Goal: Task Accomplishment & Management: Use online tool/utility

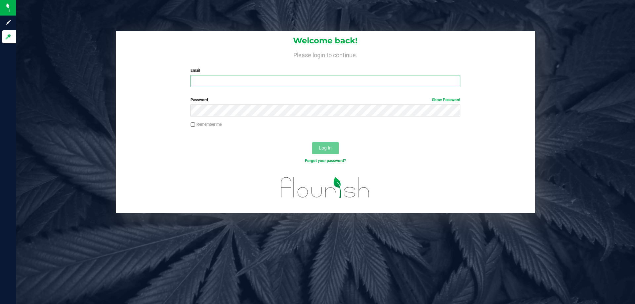
click at [207, 84] on input "Email" at bounding box center [326, 81] width 270 height 12
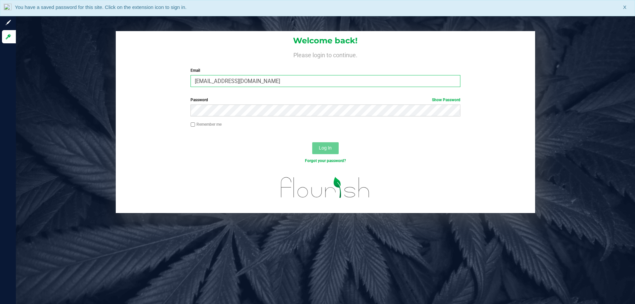
type input "[EMAIL_ADDRESS][DOMAIN_NAME]"
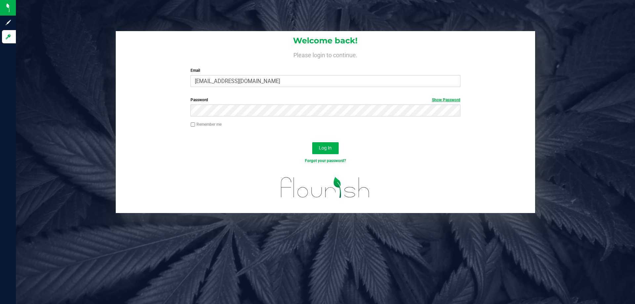
click at [453, 98] on link "Show Password" at bounding box center [446, 100] width 28 height 5
click at [328, 145] on button "Log In" at bounding box center [325, 148] width 26 height 12
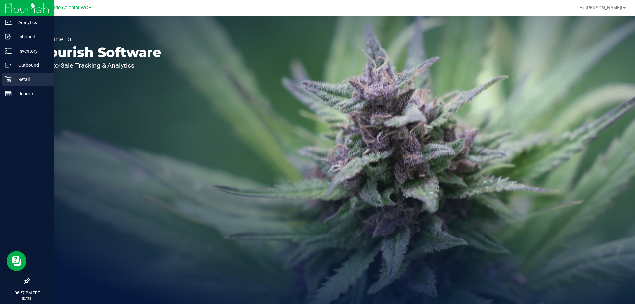
click at [11, 81] on icon at bounding box center [8, 79] width 7 height 7
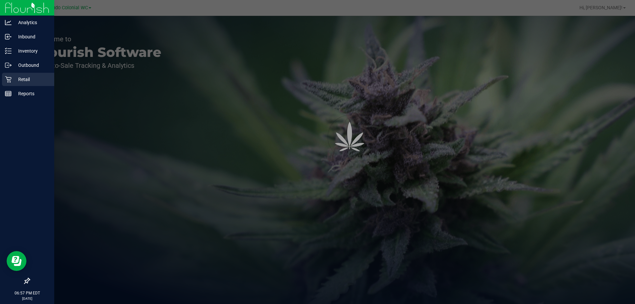
click at [10, 80] on icon at bounding box center [8, 79] width 7 height 7
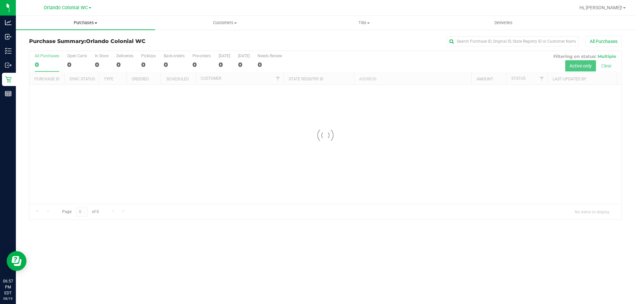
click at [93, 25] on span "Purchases" at bounding box center [85, 23] width 139 height 6
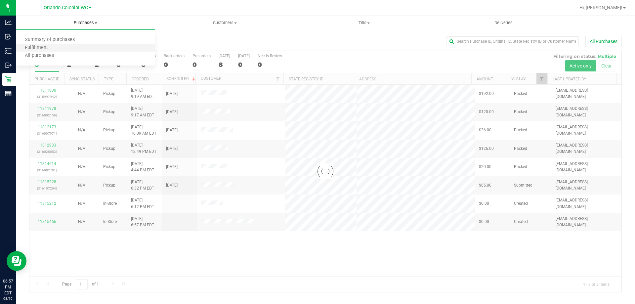
click at [72, 50] on li "Fulfillment" at bounding box center [85, 48] width 139 height 8
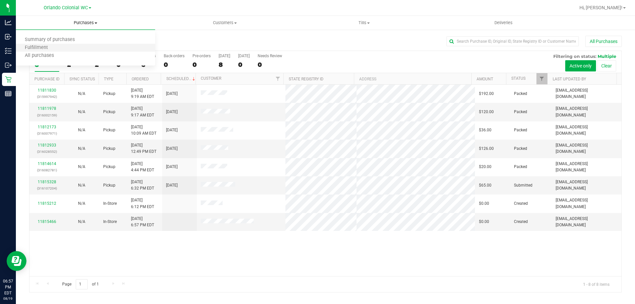
click at [72, 50] on li "Fulfillment" at bounding box center [85, 48] width 139 height 8
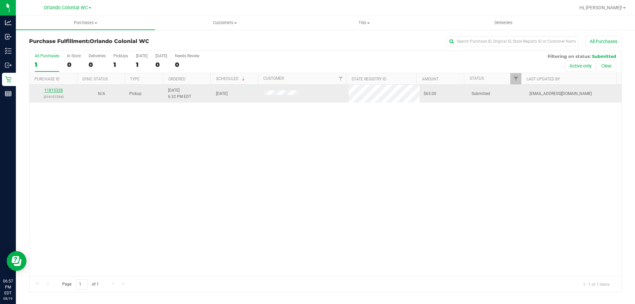
click at [61, 91] on link "11815328" at bounding box center [53, 90] width 19 height 5
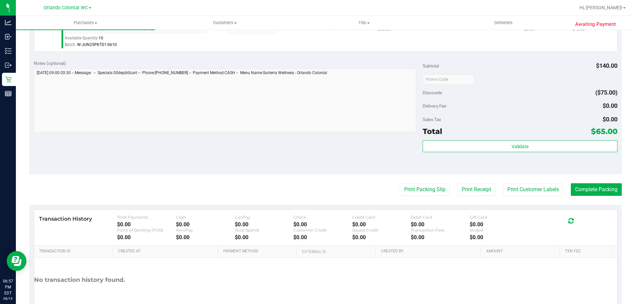
scroll to position [352, 0]
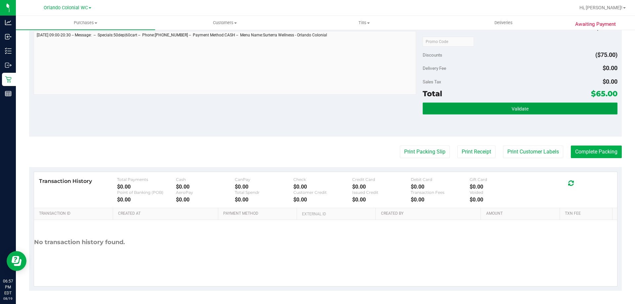
click at [572, 105] on button "Validate" at bounding box center [520, 109] width 194 height 12
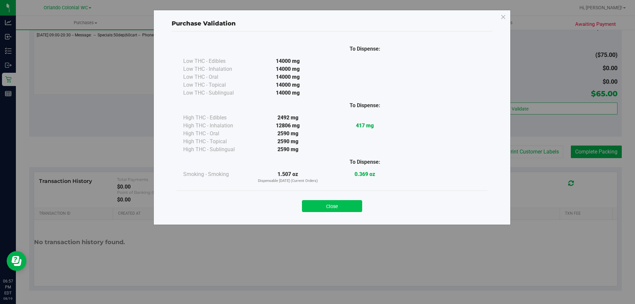
click at [348, 205] on button "Close" at bounding box center [332, 206] width 60 height 12
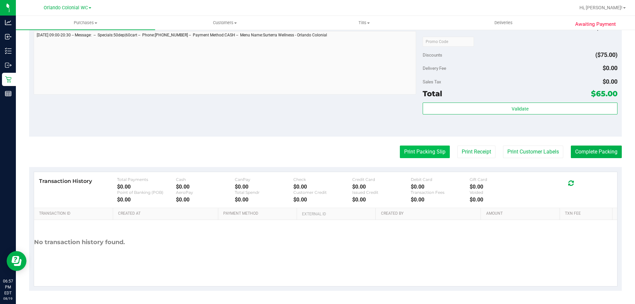
click at [411, 150] on button "Print Packing Slip" at bounding box center [425, 152] width 50 height 13
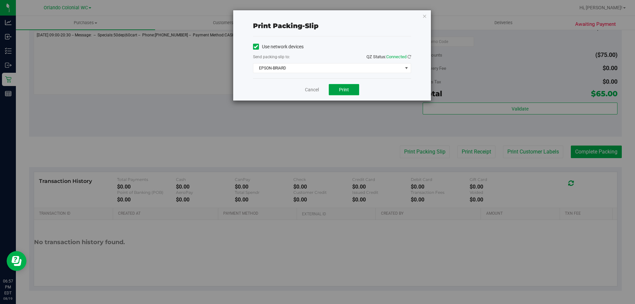
click at [351, 88] on button "Print" at bounding box center [344, 89] width 30 height 11
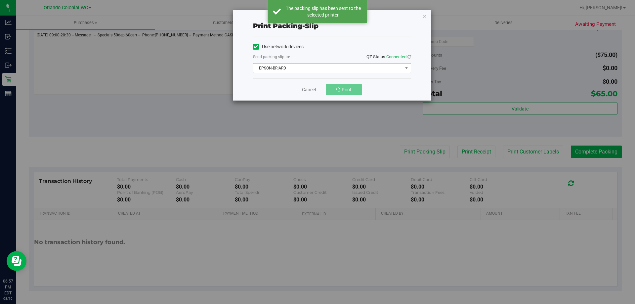
click at [309, 66] on span "EPSON-BRIARD" at bounding box center [327, 68] width 149 height 9
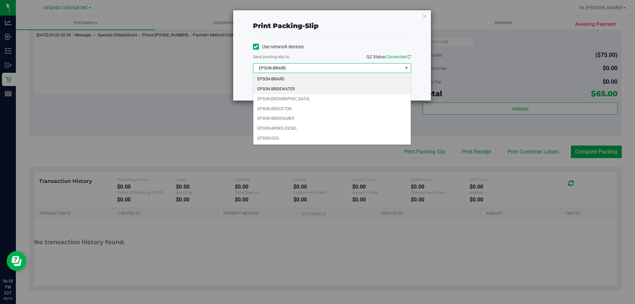
click at [298, 89] on li "EPSON-BRIDEWATER" at bounding box center [331, 89] width 157 height 10
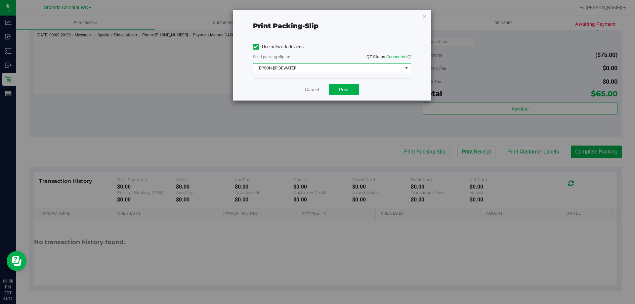
click at [295, 65] on span "EPSON-BRIDEWATER" at bounding box center [327, 68] width 149 height 9
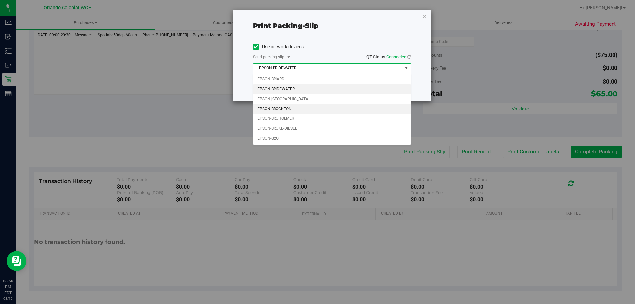
click at [287, 108] on li "EPSON-BROCKTON" at bounding box center [331, 109] width 157 height 10
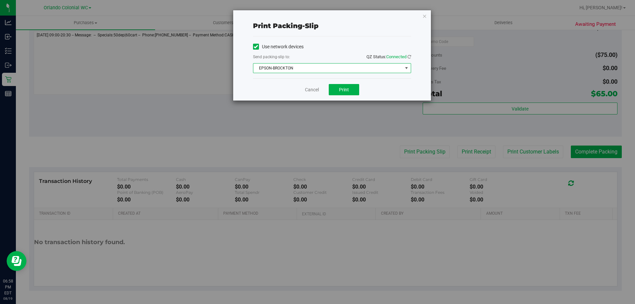
click at [300, 65] on span "EPSON-BROCKTON" at bounding box center [327, 68] width 149 height 9
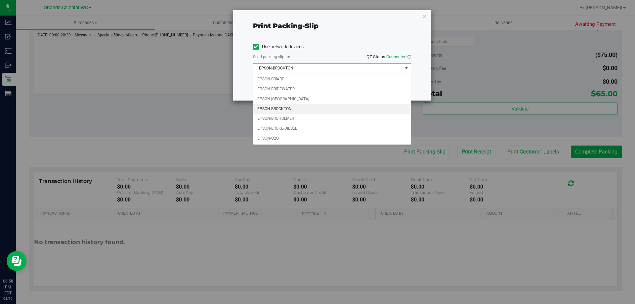
click at [285, 108] on li "EPSON-BROCKTON" at bounding box center [331, 109] width 157 height 10
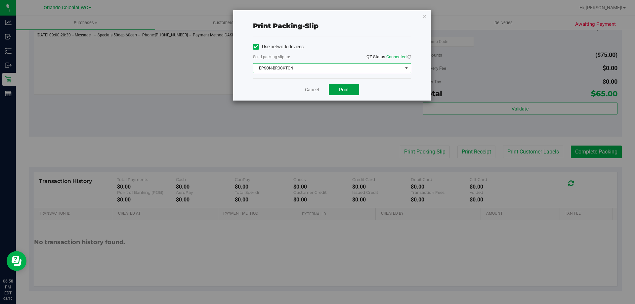
click at [346, 86] on button "Print" at bounding box center [344, 89] width 30 height 11
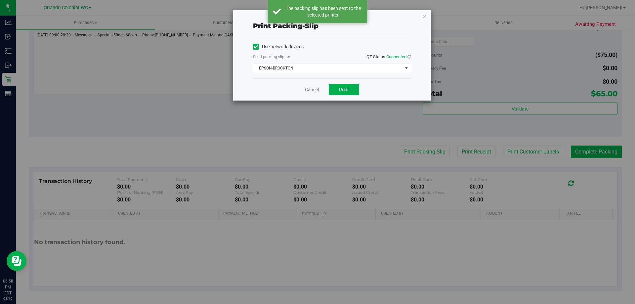
click at [309, 92] on link "Cancel" at bounding box center [312, 89] width 14 height 7
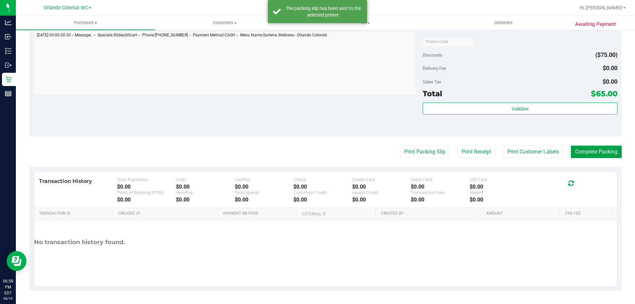
click at [573, 149] on button "Complete Packing" at bounding box center [596, 152] width 51 height 13
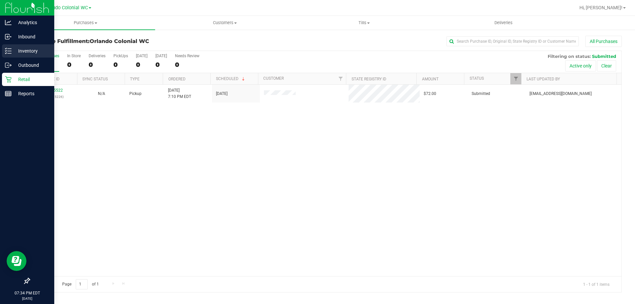
click at [11, 48] on div "Inventory" at bounding box center [28, 50] width 52 height 13
click at [11, 48] on icon at bounding box center [8, 51] width 7 height 7
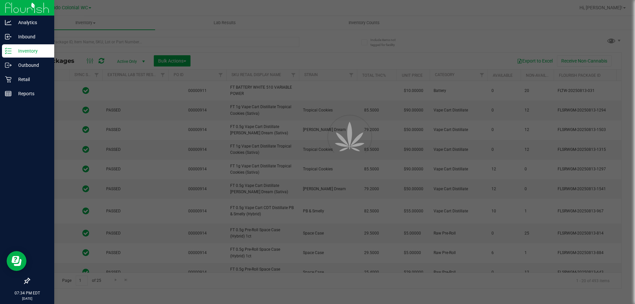
click at [111, 40] on div at bounding box center [317, 152] width 635 height 304
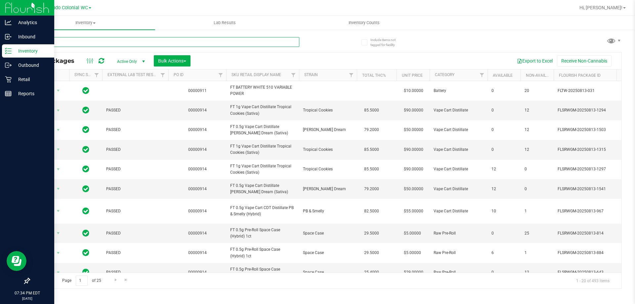
click at [111, 40] on input "text" at bounding box center [164, 42] width 270 height 10
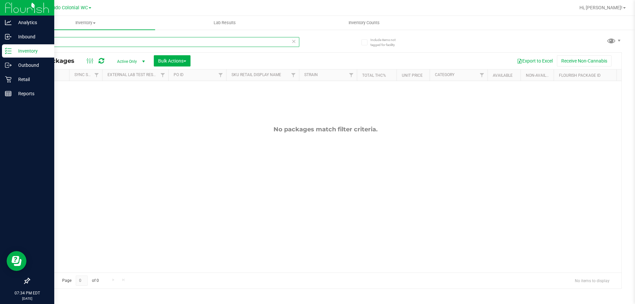
type input "b"
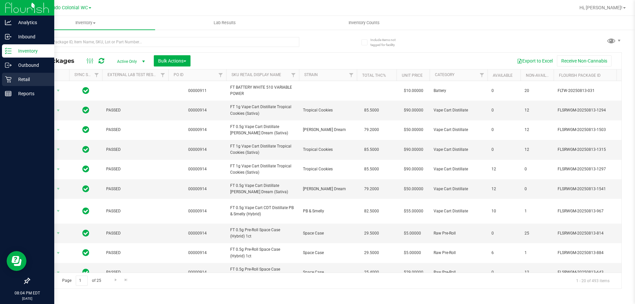
click at [11, 82] on icon at bounding box center [8, 79] width 7 height 7
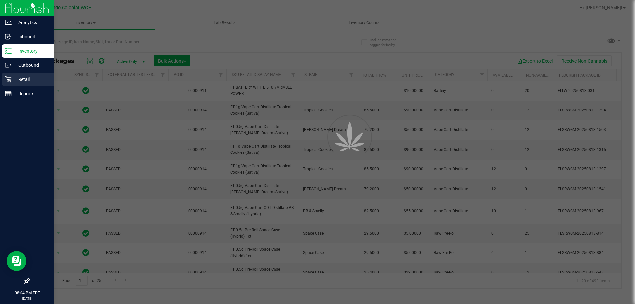
click at [11, 82] on icon at bounding box center [8, 79] width 7 height 7
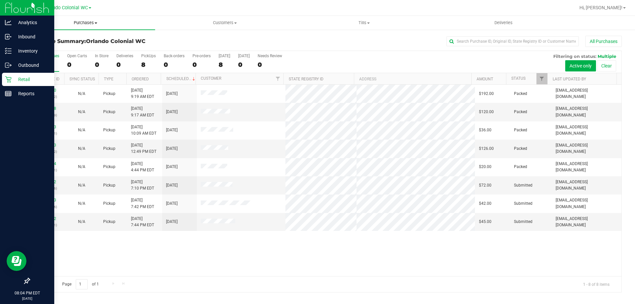
click at [94, 23] on span "Purchases" at bounding box center [85, 23] width 139 height 6
click at [84, 47] on li "Fulfillment" at bounding box center [85, 48] width 139 height 8
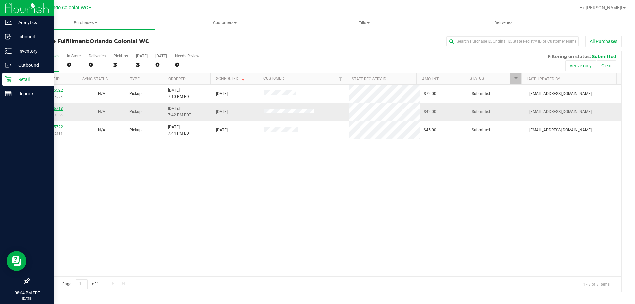
click at [54, 110] on link "11815713" at bounding box center [53, 108] width 19 height 5
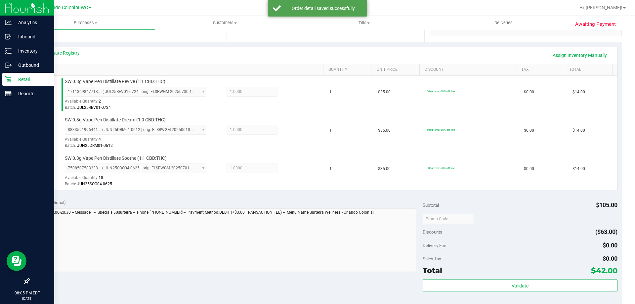
scroll to position [145, 0]
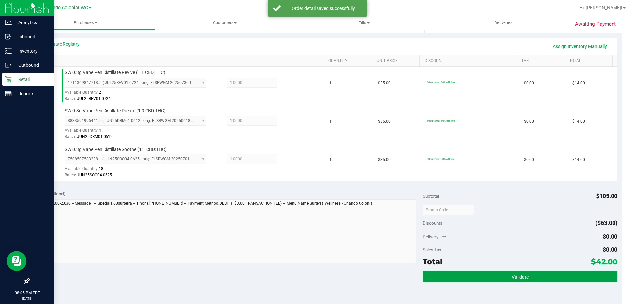
click at [536, 273] on button "Validate" at bounding box center [520, 277] width 194 height 12
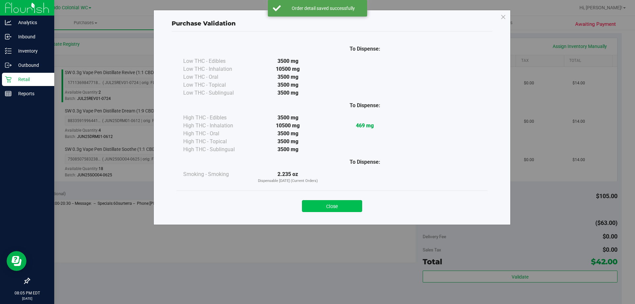
click at [343, 202] on button "Close" at bounding box center [332, 206] width 60 height 12
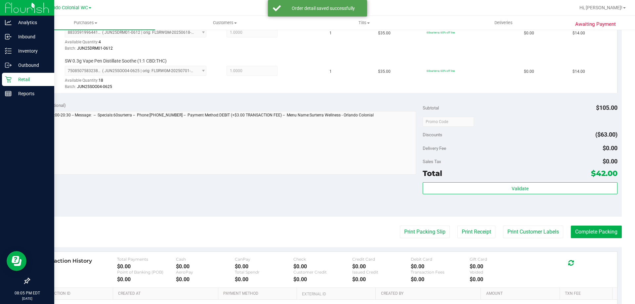
scroll to position [235, 0]
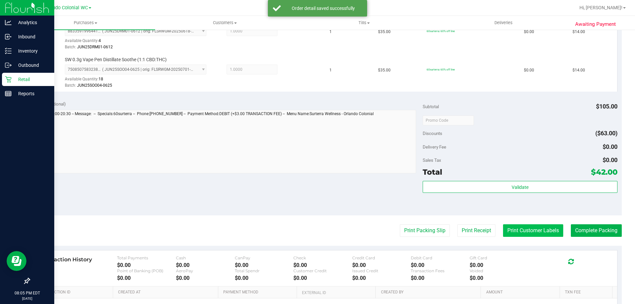
click at [515, 230] on button "Print Customer Labels" at bounding box center [533, 230] width 60 height 13
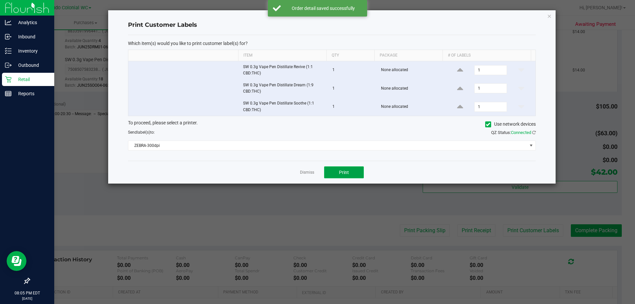
click at [344, 168] on button "Print" at bounding box center [344, 172] width 40 height 12
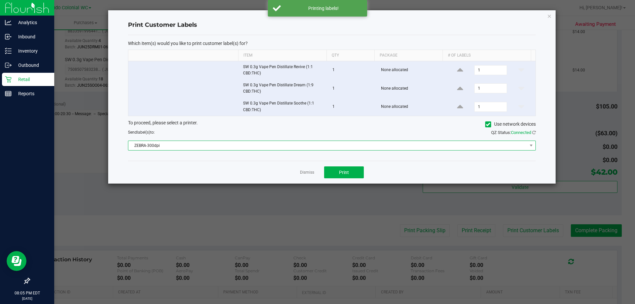
click at [283, 141] on span "ZEBRA-300dpi" at bounding box center [327, 145] width 399 height 9
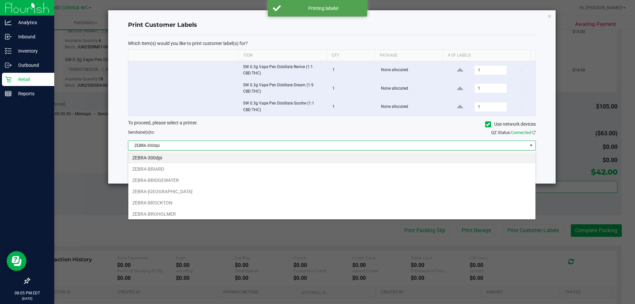
scroll to position [10, 408]
click at [170, 171] on li "ZEBRA-BRIARD" at bounding box center [331, 168] width 407 height 11
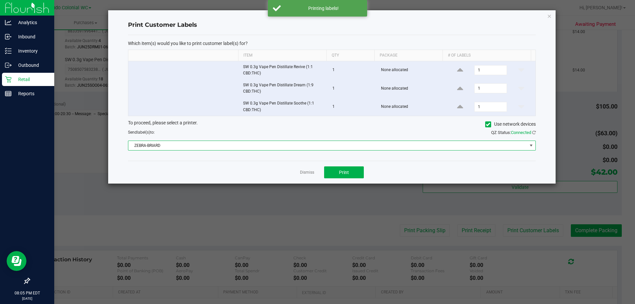
click at [205, 143] on span "ZEBRA-BRIARD" at bounding box center [327, 145] width 399 height 9
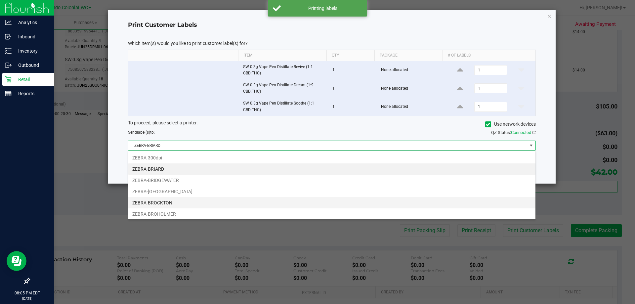
click at [170, 203] on li "ZEBRA-BROCKTON" at bounding box center [331, 202] width 407 height 11
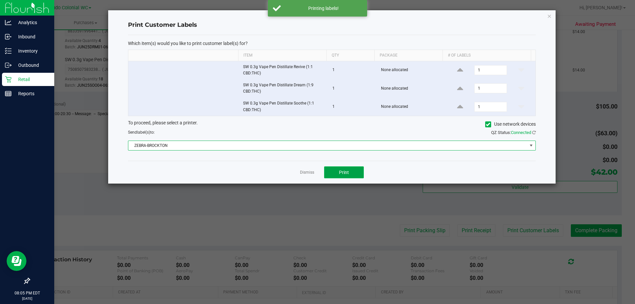
click at [346, 171] on span "Print" at bounding box center [344, 172] width 10 height 5
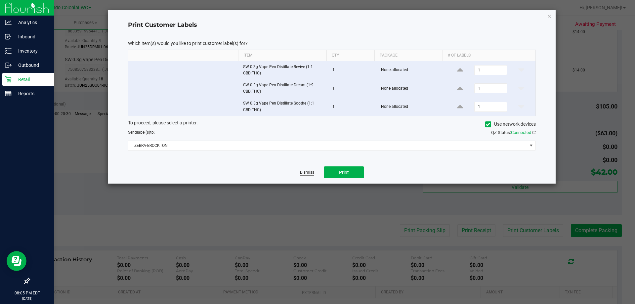
click at [309, 172] on link "Dismiss" at bounding box center [307, 173] width 14 height 6
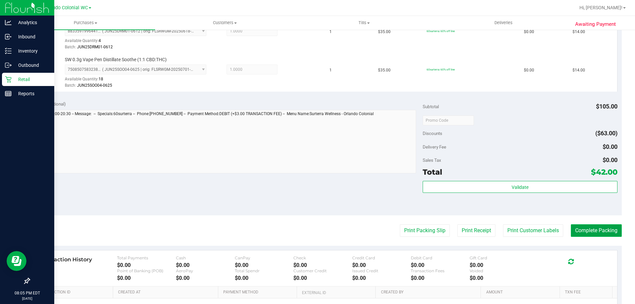
click at [595, 224] on button "Complete Packing" at bounding box center [596, 230] width 51 height 13
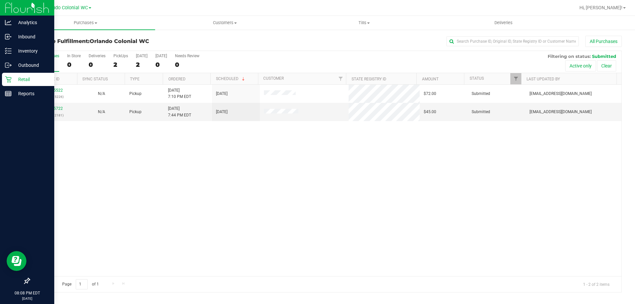
click at [235, 196] on div "11815522 (316115226) N/A Pickup [DATE] 7:10 PM EDT 8/19/2025 $72.00 Submitted […" at bounding box center [325, 181] width 592 height 192
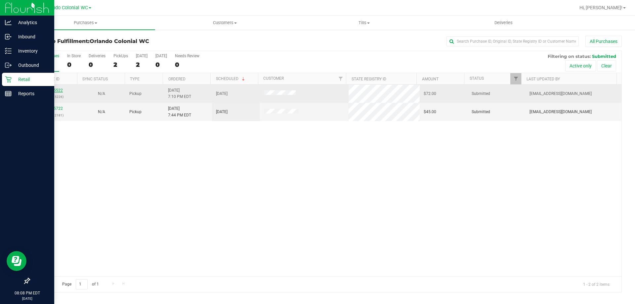
click at [50, 91] on link "11815522" at bounding box center [53, 90] width 19 height 5
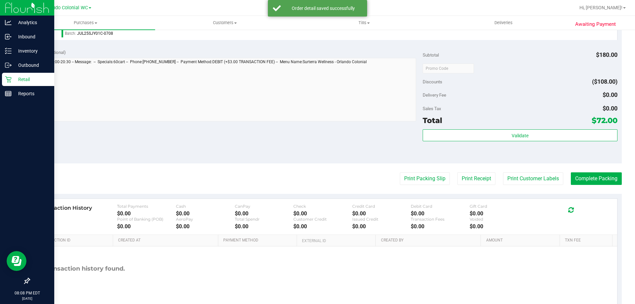
scroll to position [249, 0]
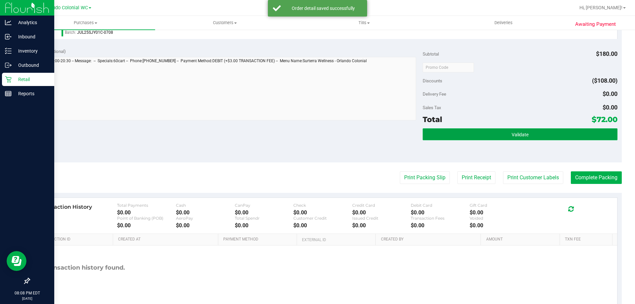
click at [543, 135] on button "Validate" at bounding box center [520, 134] width 194 height 12
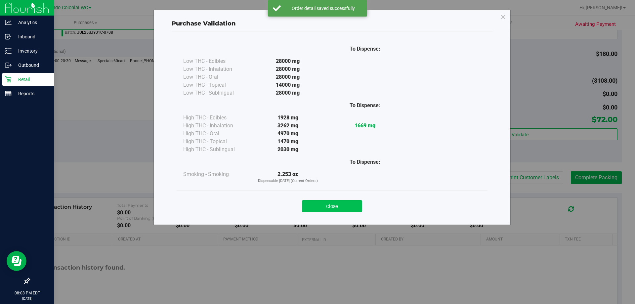
click at [337, 206] on button "Close" at bounding box center [332, 206] width 60 height 12
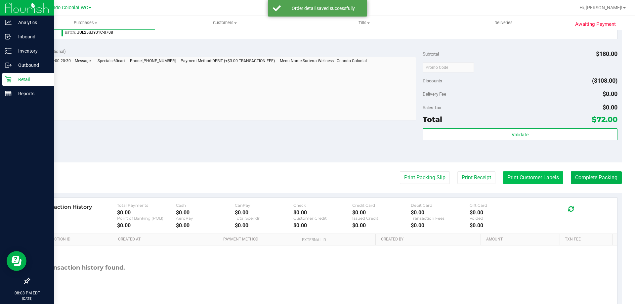
click at [524, 176] on button "Print Customer Labels" at bounding box center [533, 177] width 60 height 13
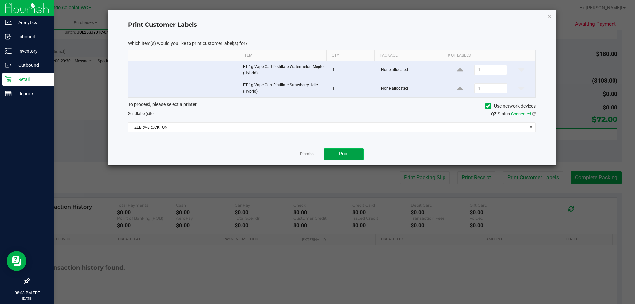
click at [343, 154] on span "Print" at bounding box center [344, 153] width 10 height 5
click at [314, 154] on link "Dismiss" at bounding box center [307, 154] width 14 height 6
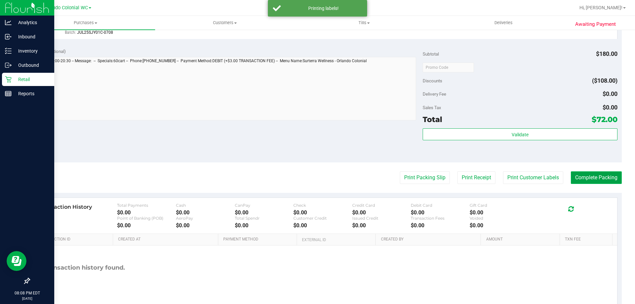
click at [603, 181] on button "Complete Packing" at bounding box center [596, 177] width 51 height 13
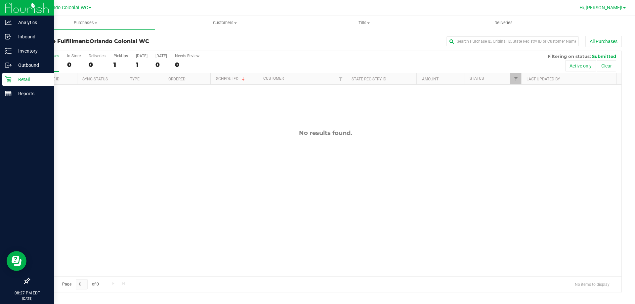
click at [623, 8] on link "Hi, [PERSON_NAME]!" at bounding box center [603, 7] width 52 height 7
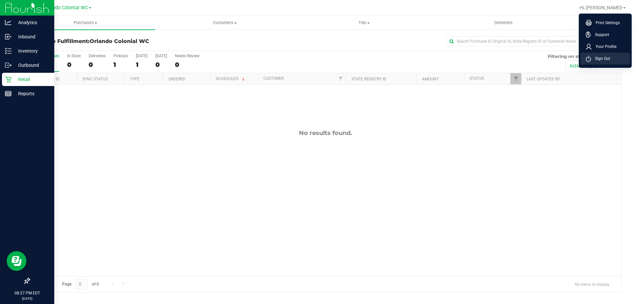
click at [609, 55] on span "Sign Out" at bounding box center [600, 58] width 19 height 7
